Goal: Task Accomplishment & Management: Manage account settings

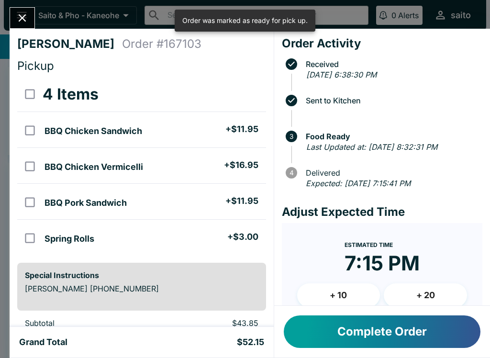
click at [432, 339] on button "Complete Order" at bounding box center [382, 332] width 197 height 33
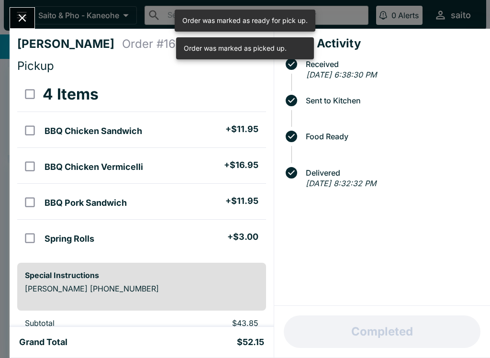
click at [23, 21] on icon "Close" at bounding box center [22, 17] width 13 height 13
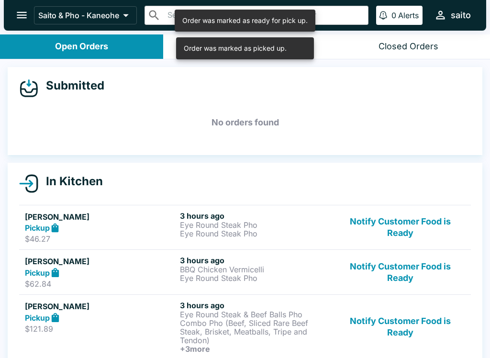
click at [433, 227] on button "Notify Customer Food is Ready" at bounding box center [401, 227] width 130 height 33
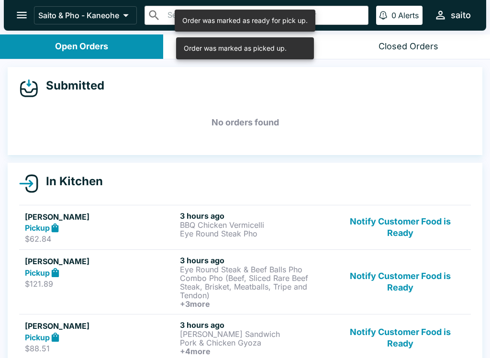
click at [423, 239] on button "Notify Customer Food is Ready" at bounding box center [401, 227] width 130 height 33
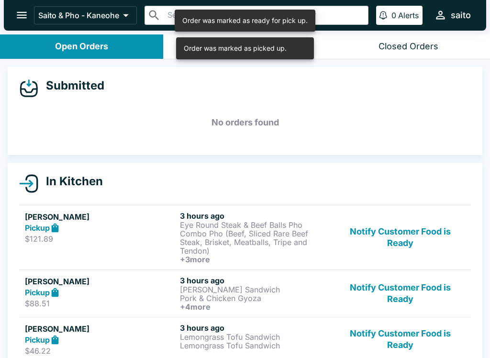
click at [432, 231] on button "Notify Customer Food is Ready" at bounding box center [401, 237] width 130 height 53
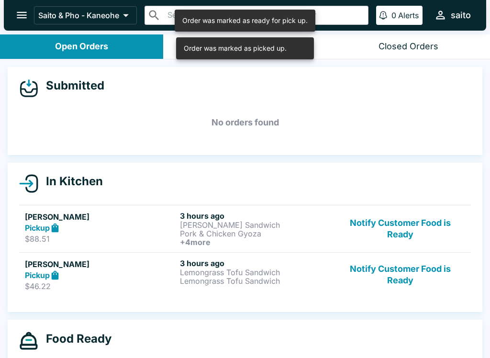
click at [439, 239] on button "Notify Customer Food is Ready" at bounding box center [401, 228] width 130 height 35
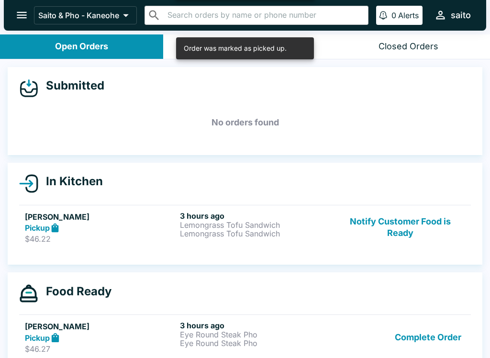
click at [436, 229] on button "Notify Customer Food is Ready" at bounding box center [401, 227] width 130 height 33
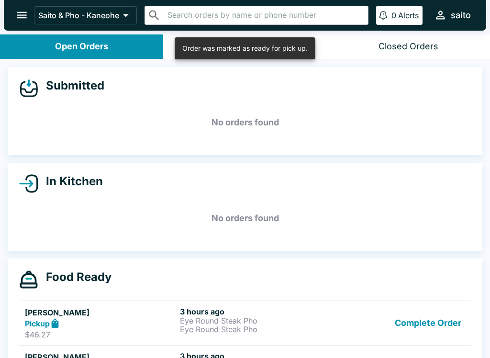
click at [445, 317] on button "Complete Order" at bounding box center [428, 323] width 74 height 33
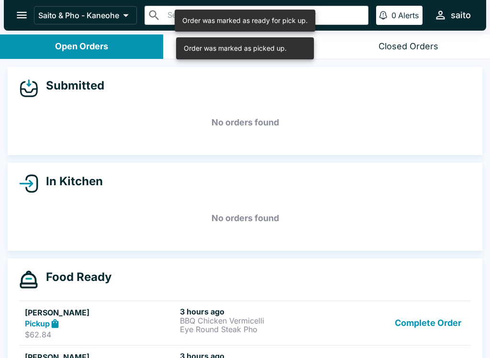
click at [450, 323] on button "Complete Order" at bounding box center [428, 323] width 74 height 33
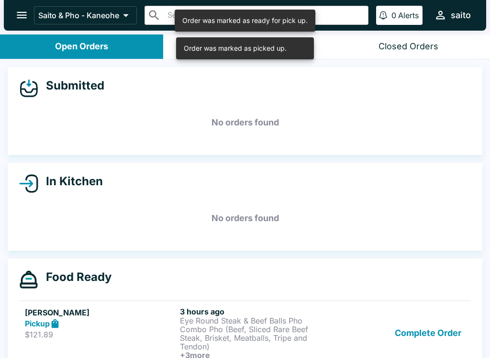
click at [441, 329] on button "Complete Order" at bounding box center [428, 333] width 74 height 53
click at [446, 338] on button "Complete Order" at bounding box center [428, 333] width 74 height 53
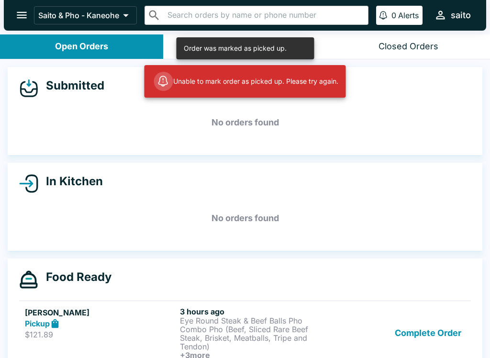
click at [452, 336] on button "Complete Order" at bounding box center [428, 333] width 74 height 53
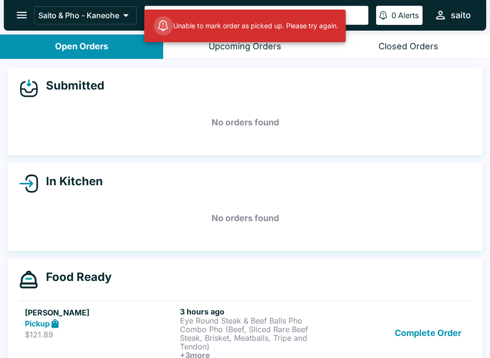
click at [443, 339] on button "Complete Order" at bounding box center [428, 333] width 74 height 53
click at [442, 330] on button "Complete Order" at bounding box center [428, 333] width 74 height 53
click at [439, 337] on button "Complete Order" at bounding box center [428, 333] width 74 height 53
click at [446, 338] on button "Complete Order" at bounding box center [428, 333] width 74 height 53
click at [442, 328] on button "Complete Order" at bounding box center [428, 333] width 74 height 53
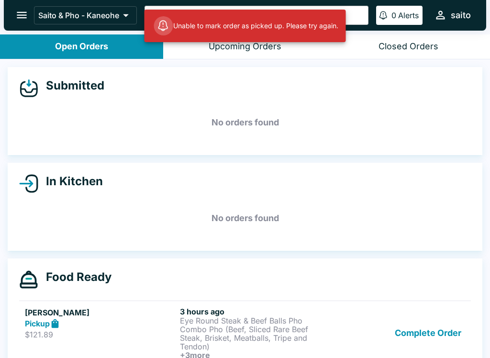
click at [446, 320] on button "Complete Order" at bounding box center [428, 333] width 74 height 53
click at [445, 336] on button "Complete Order" at bounding box center [428, 333] width 74 height 53
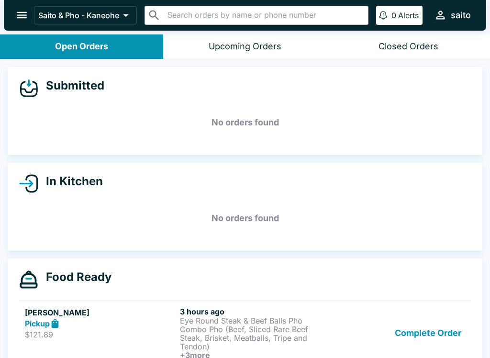
click at [438, 330] on button "Complete Order" at bounding box center [428, 333] width 74 height 53
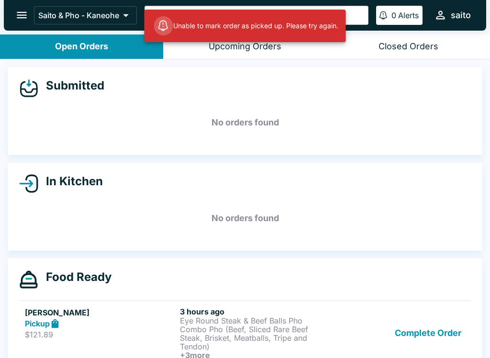
click at [447, 335] on button "Complete Order" at bounding box center [428, 333] width 74 height 53
click at [443, 337] on button "Complete Order" at bounding box center [428, 333] width 74 height 53
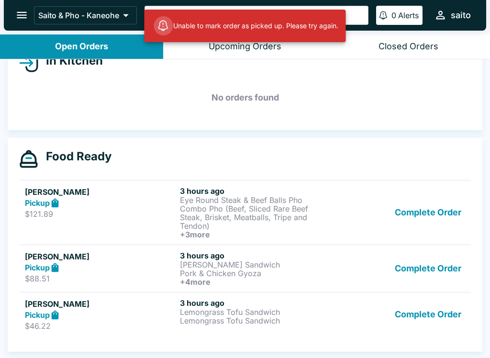
scroll to position [121, 0]
click at [450, 265] on button "Complete Order" at bounding box center [428, 268] width 74 height 35
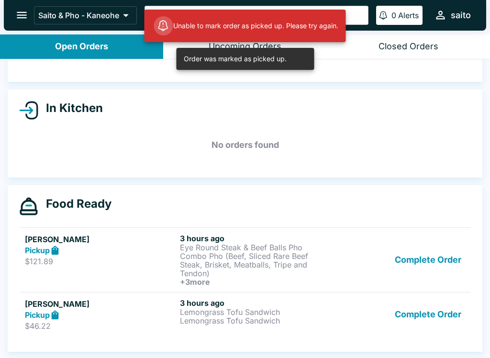
click at [446, 234] on button "Complete Order" at bounding box center [428, 260] width 74 height 53
click at [445, 298] on button "Complete Order" at bounding box center [428, 314] width 74 height 33
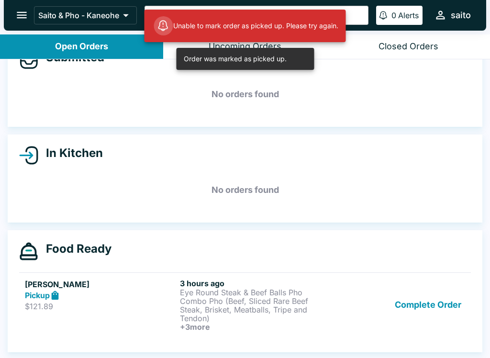
click at [449, 279] on button "Complete Order" at bounding box center [428, 305] width 74 height 53
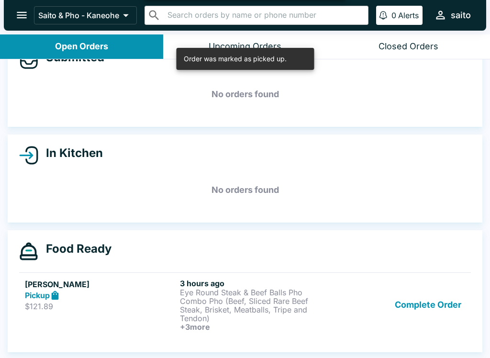
scroll to position [28, 0]
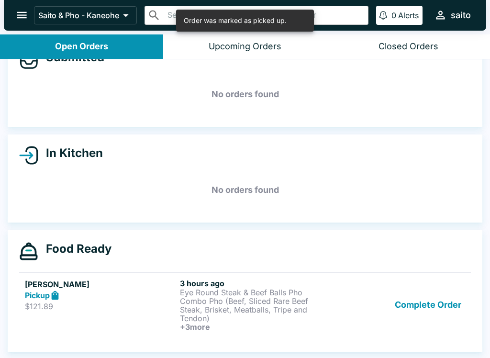
click at [446, 300] on button "Complete Order" at bounding box center [428, 305] width 74 height 53
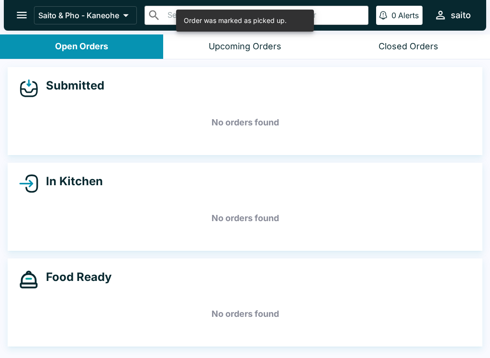
scroll to position [0, 0]
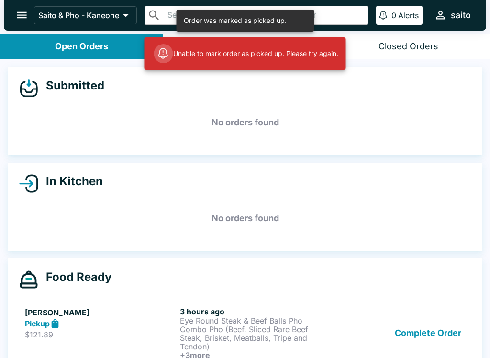
click at [452, 323] on button "Complete Order" at bounding box center [428, 333] width 74 height 53
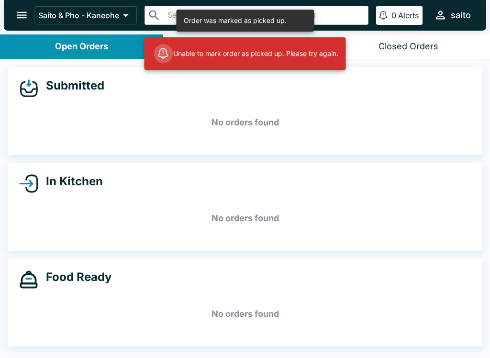
click at [449, 306] on h5 "No orders found" at bounding box center [245, 314] width 452 height 34
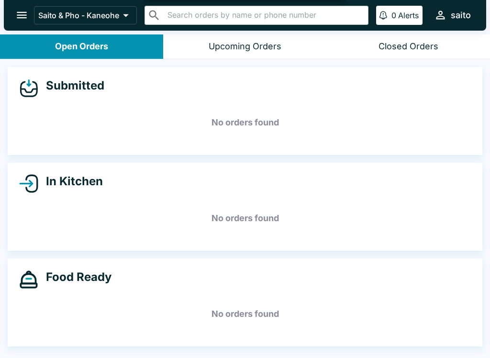
click at [131, 14] on icon at bounding box center [125, 15] width 13 height 13
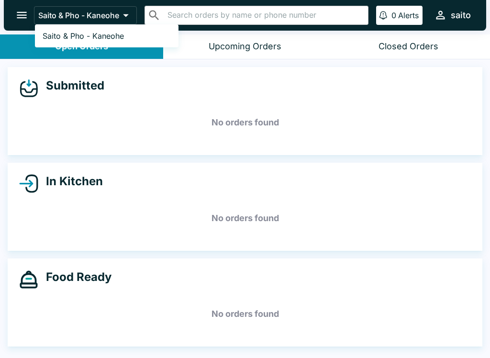
click at [130, 10] on div at bounding box center [245, 179] width 490 height 358
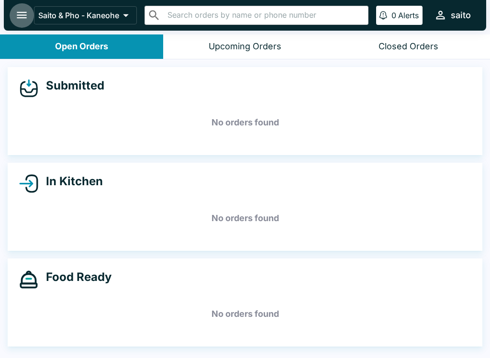
click at [27, 21] on icon "open drawer" at bounding box center [21, 15] width 13 height 13
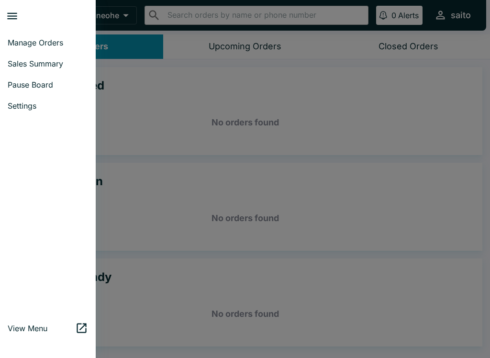
click at [65, 60] on span "Sales Summary" at bounding box center [48, 64] width 80 height 10
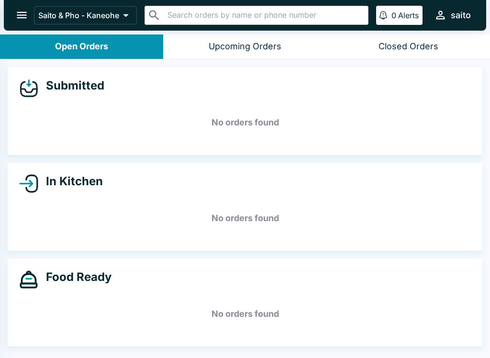
select select "03:00"
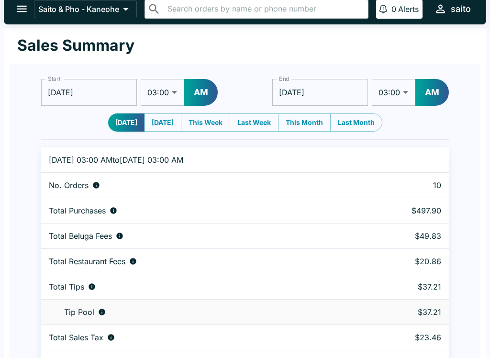
scroll to position [29, 0]
